Goal: Check status: Check status

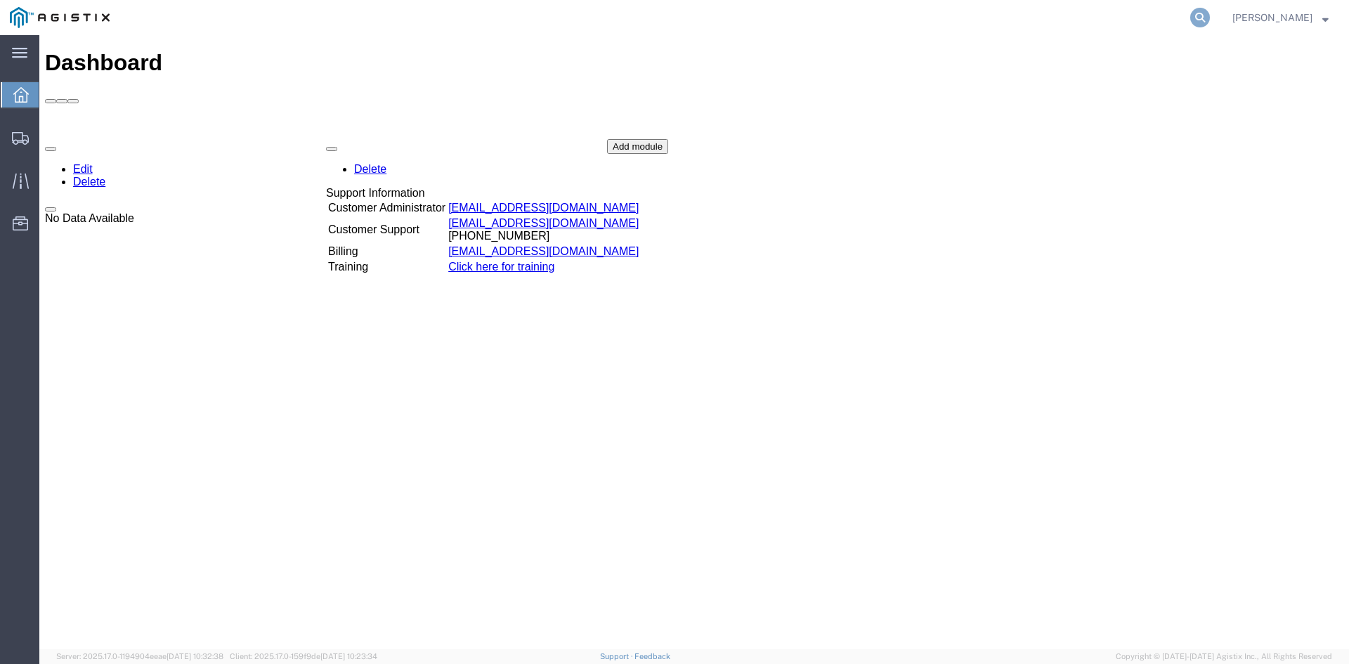
click at [1204, 18] on icon at bounding box center [1200, 18] width 20 height 20
paste input "56554384"
type input "56554384"
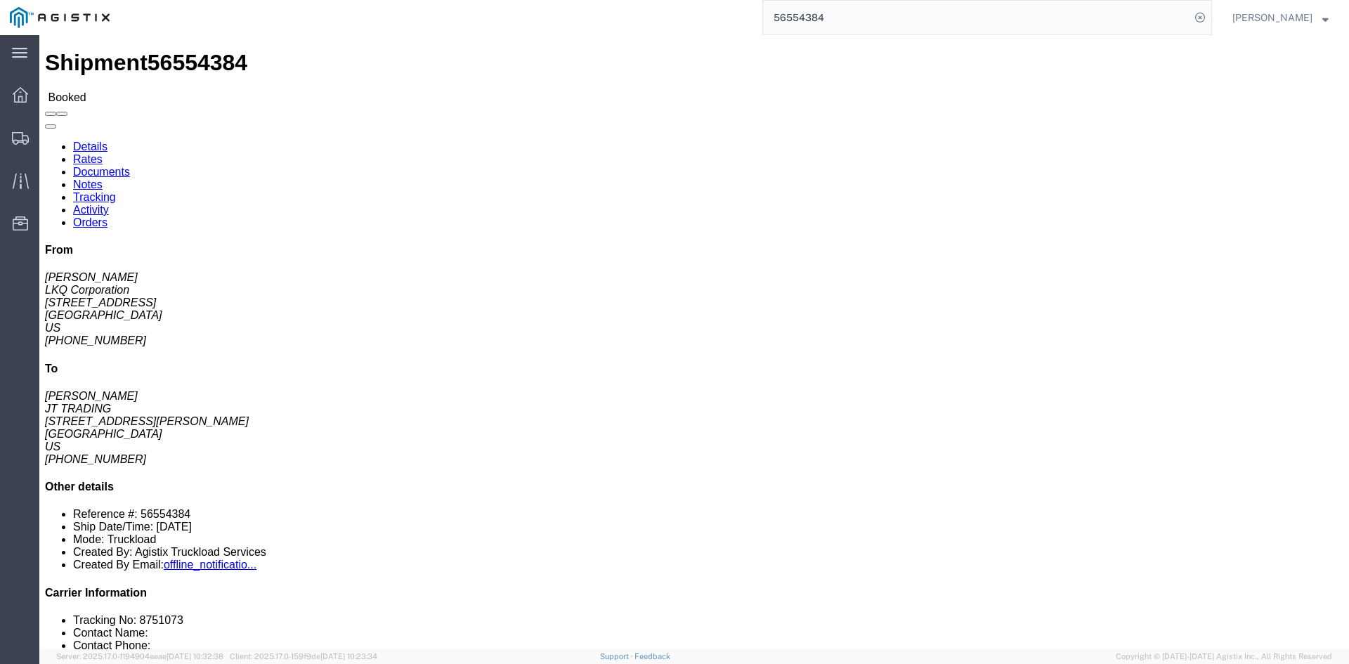
click link "Rates"
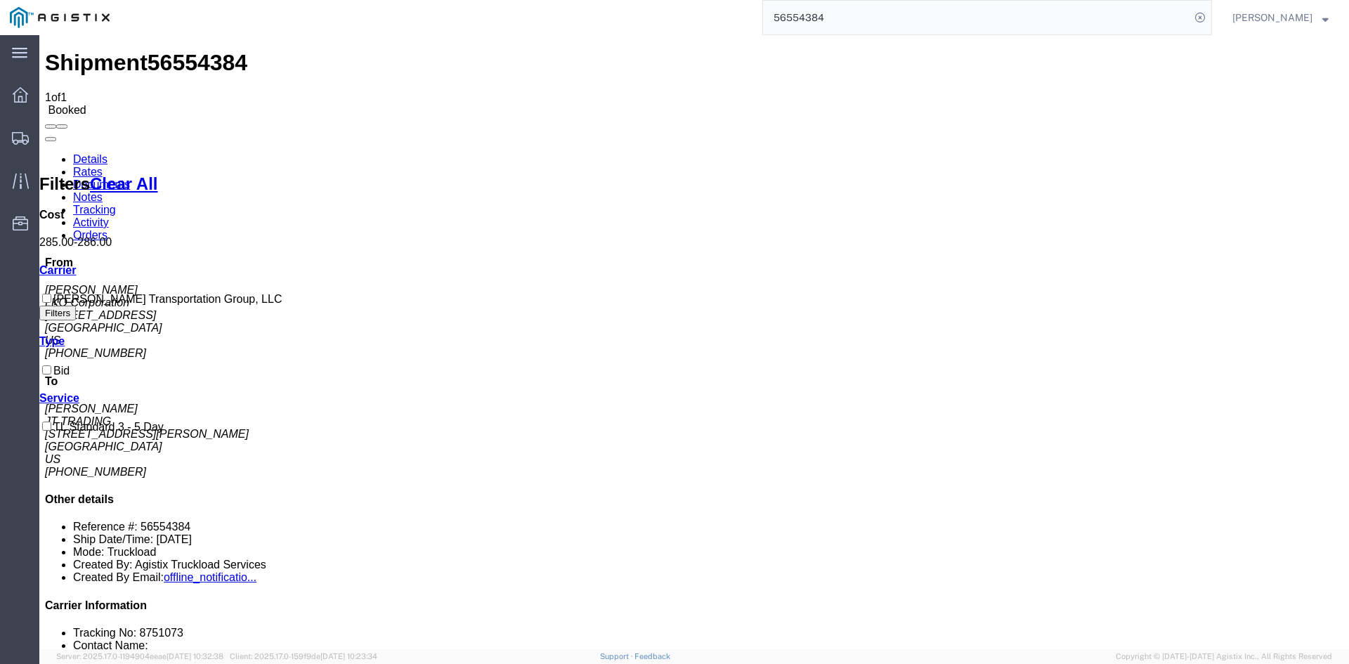
click at [103, 191] on link "Notes" at bounding box center [88, 197] width 30 height 12
